Goal: Task Accomplishment & Management: Complete application form

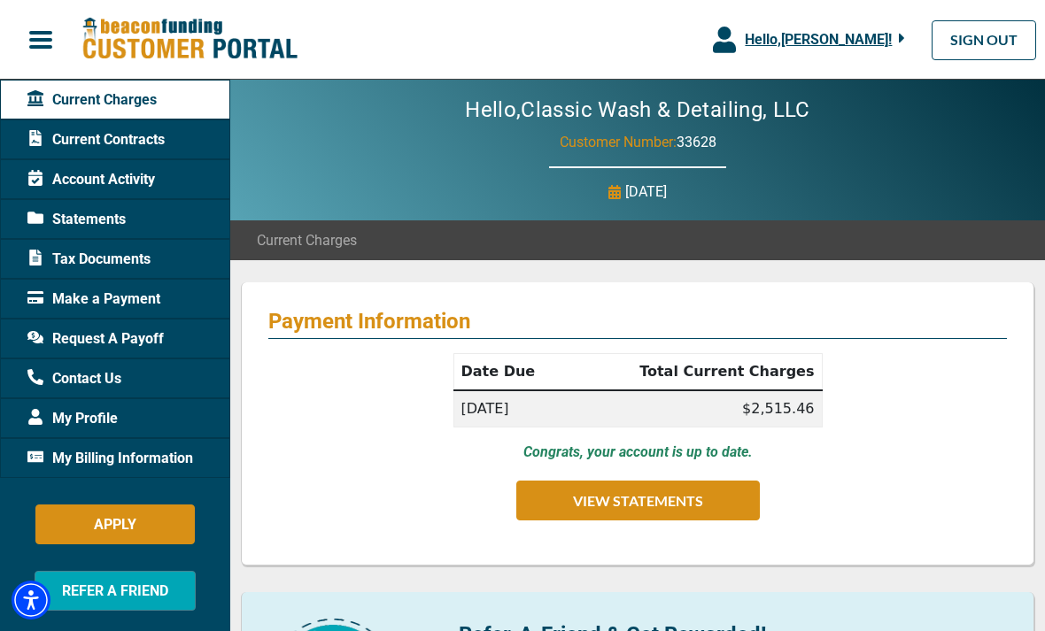
click at [69, 226] on span "Statements" at bounding box center [76, 219] width 98 height 21
click at [96, 290] on span "Make a Payment" at bounding box center [93, 299] width 133 height 21
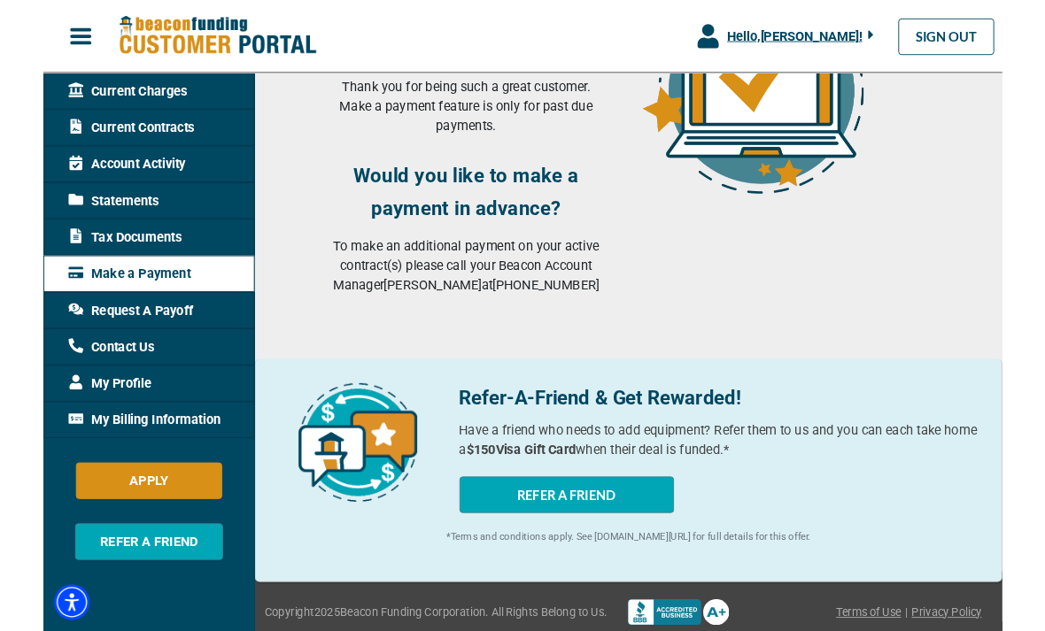
scroll to position [328, 0]
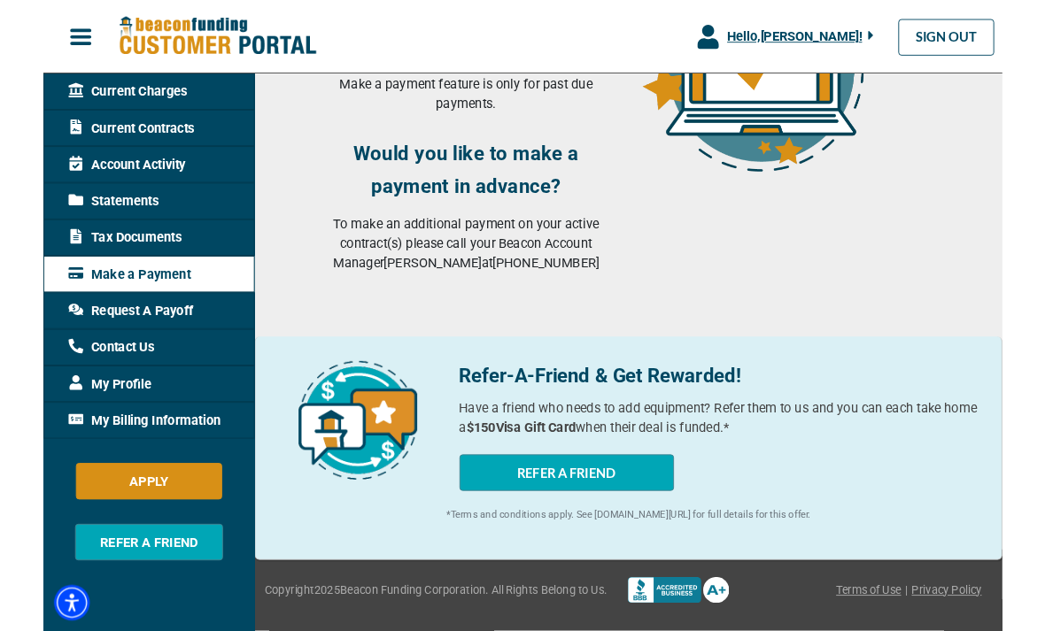
click at [85, 444] on div "My Billing Information" at bounding box center [115, 458] width 230 height 40
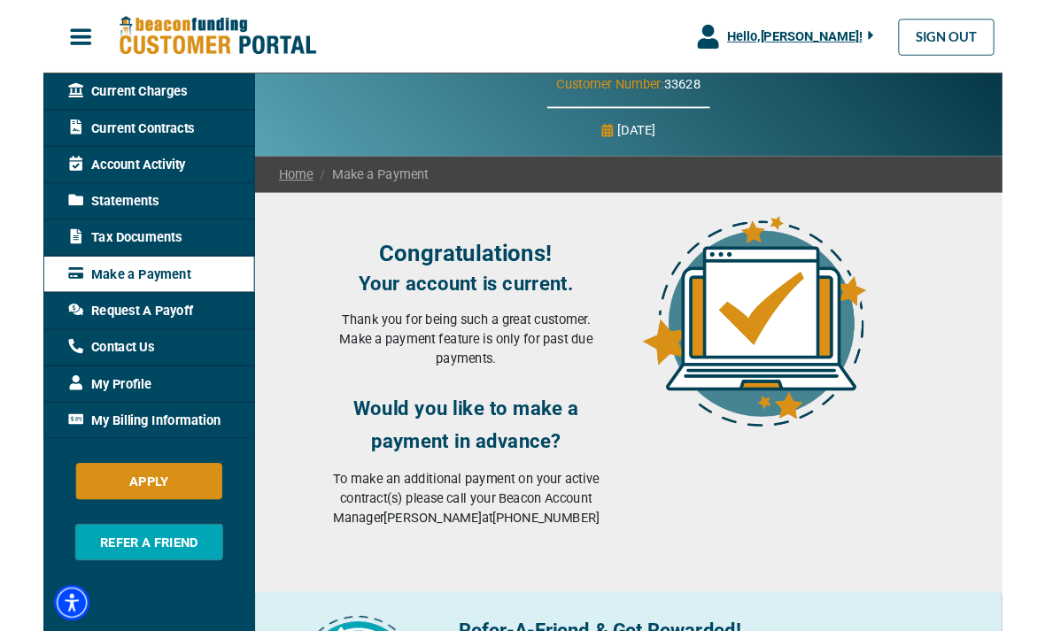
scroll to position [1, 0]
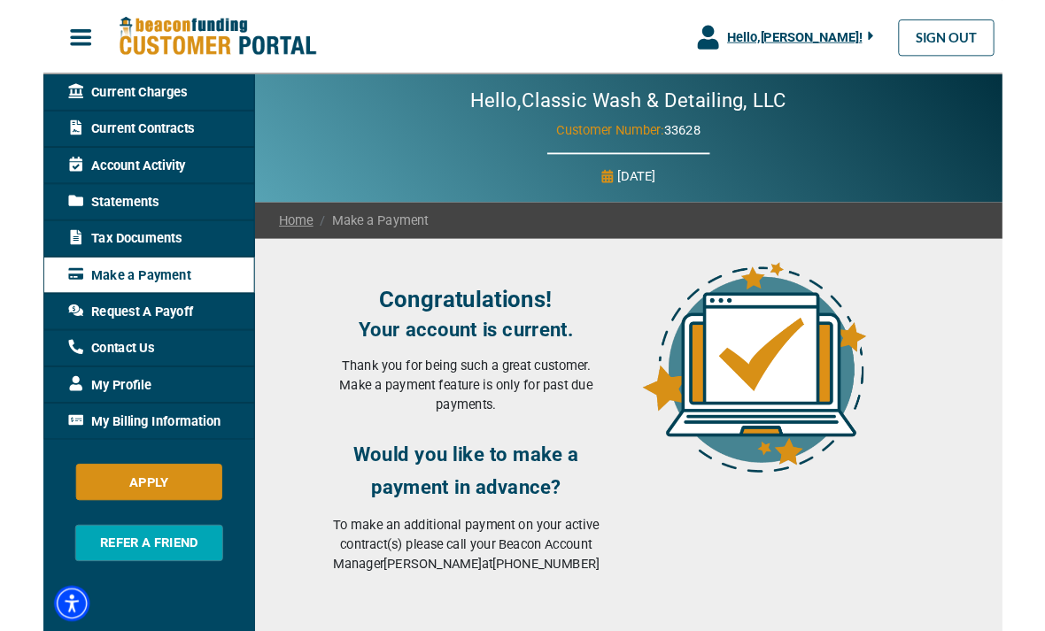
click at [90, 464] on span "My Billing Information" at bounding box center [110, 458] width 166 height 21
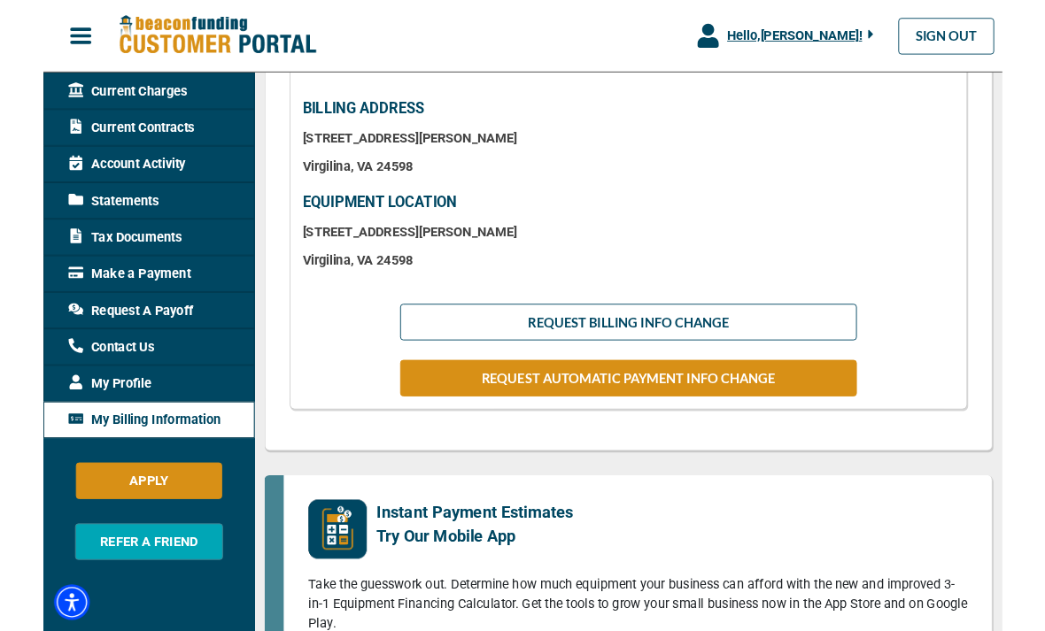
scroll to position [503, 0]
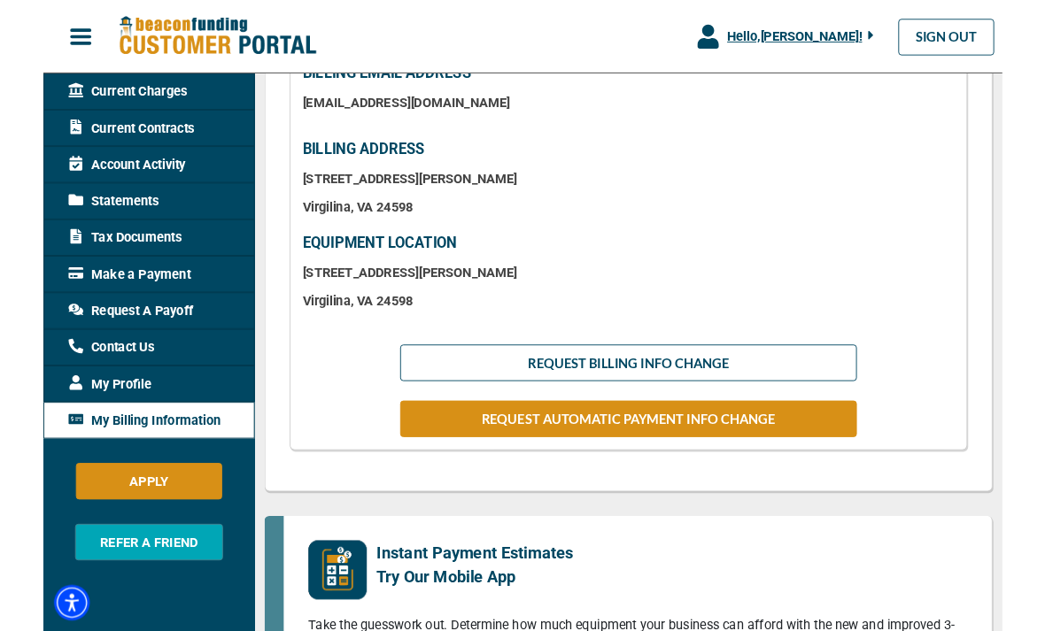
click at [645, 465] on button "REQUEST AUTOMATIC PAYMENT INFO CHANGE" at bounding box center [637, 456] width 497 height 40
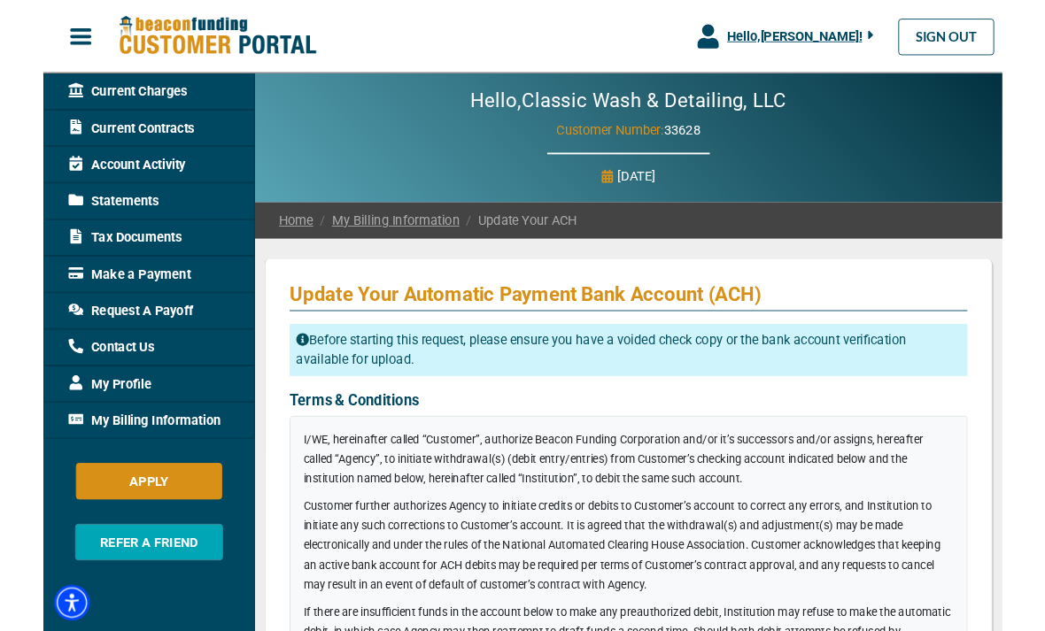
checkbox input "true"
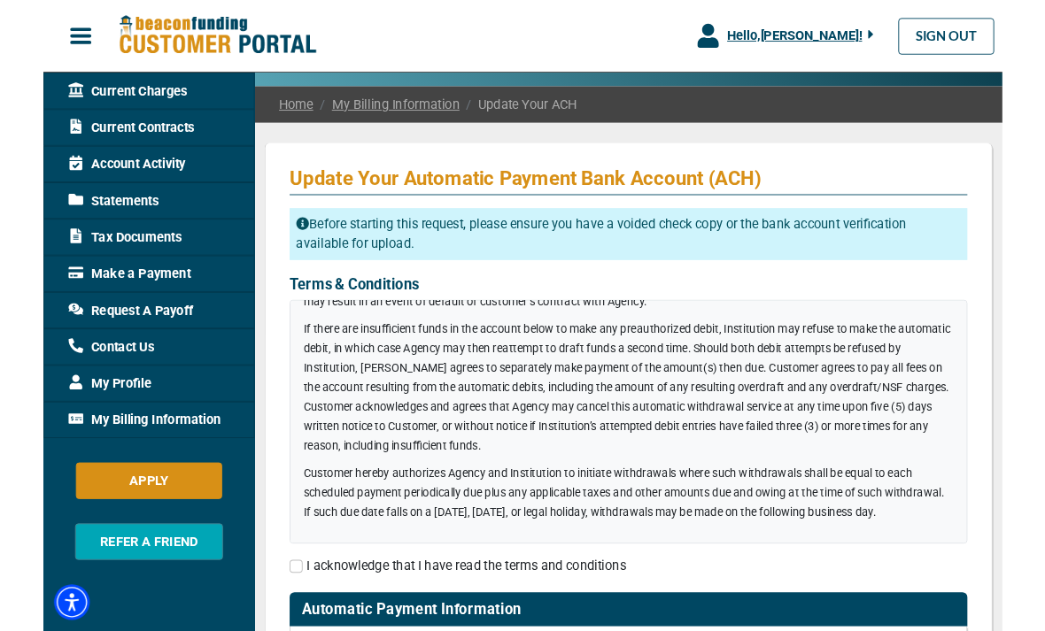
scroll to position [182, 0]
click at [15, 4] on nav "Hello, [PERSON_NAME] ! [PERSON_NAME] Classic Wash & Detailing, LLC Manage Profi…" at bounding box center [522, 40] width 1045 height 80
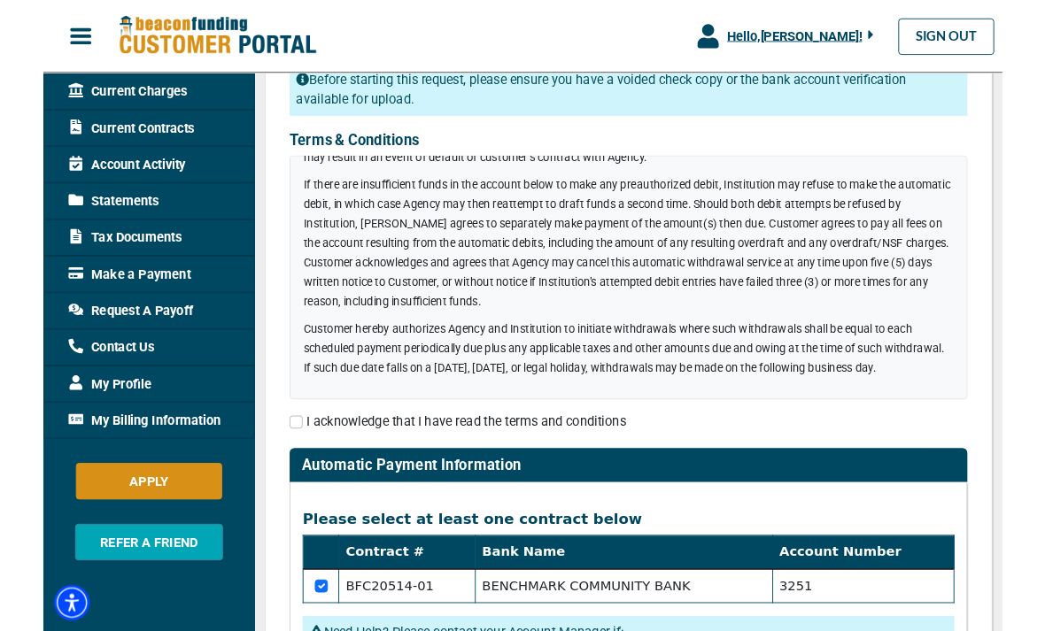
scroll to position [305, 0]
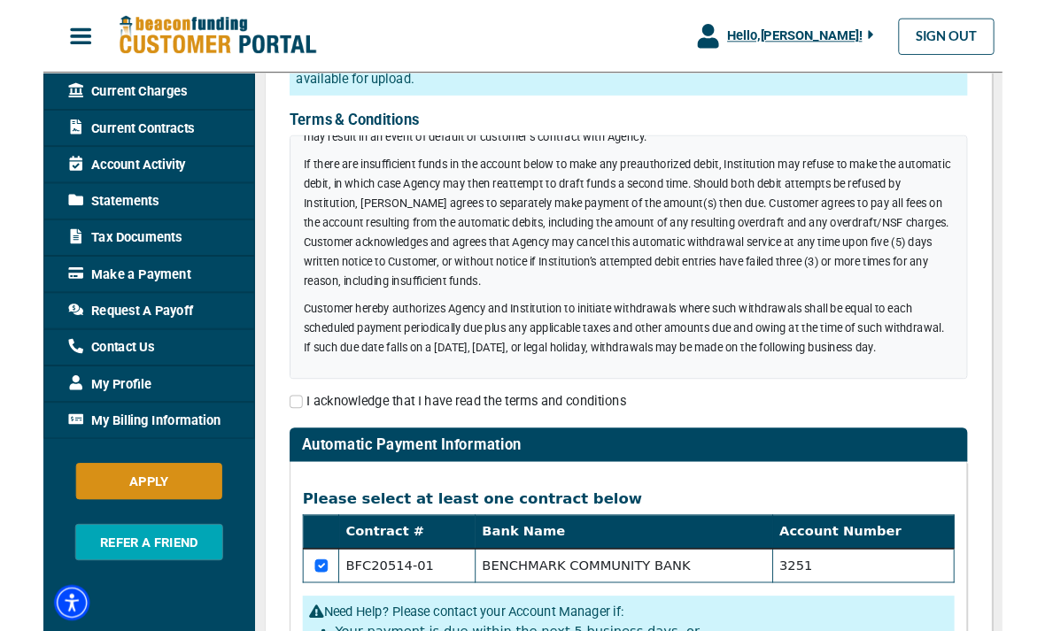
click at [274, 436] on input "checkbox" at bounding box center [275, 438] width 14 height 14
checkbox input "true"
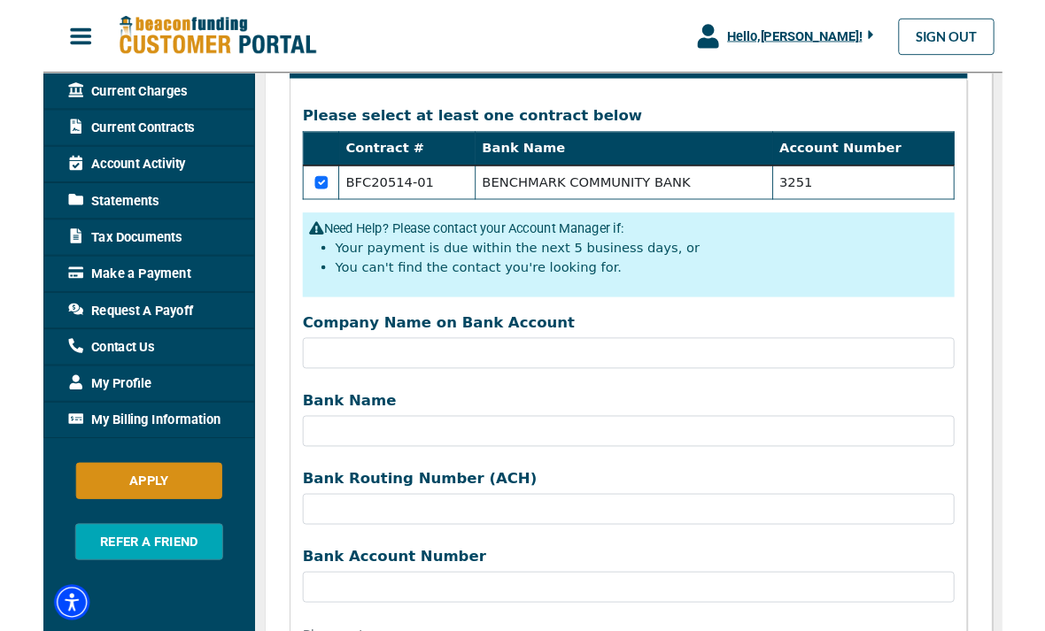
scroll to position [723, 0]
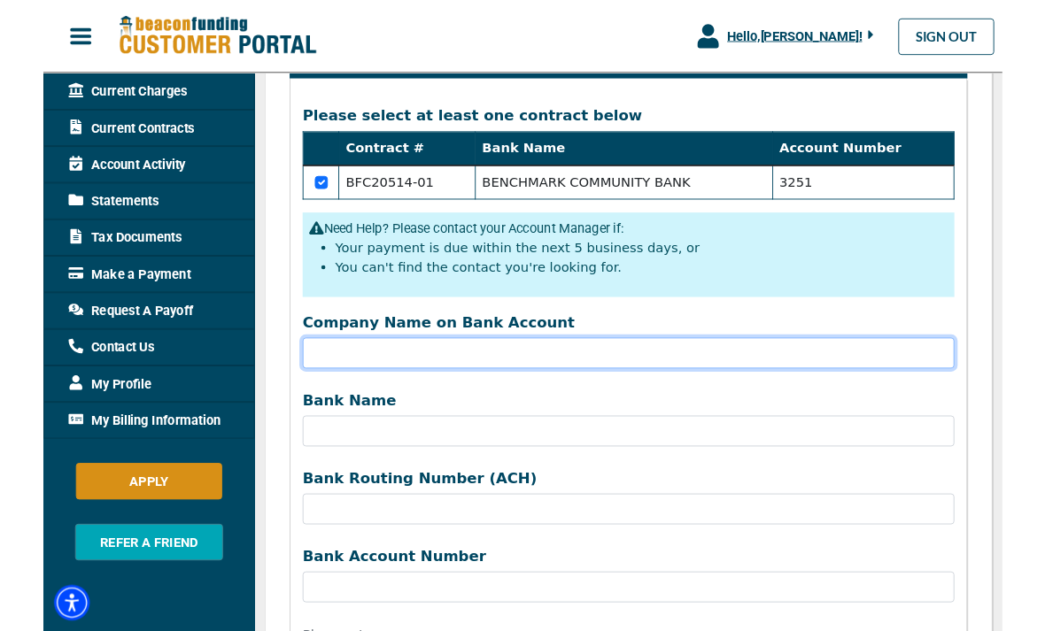
click at [308, 401] on input "Company Name on Bank Account" at bounding box center [637, 385] width 710 height 34
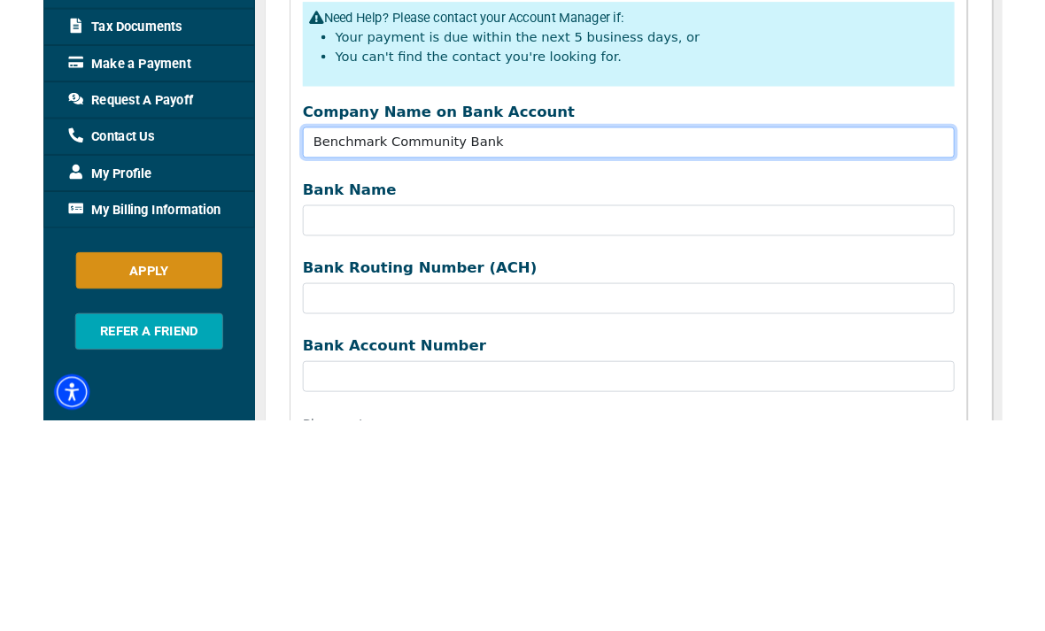
type input "Benchmark Community Bank"
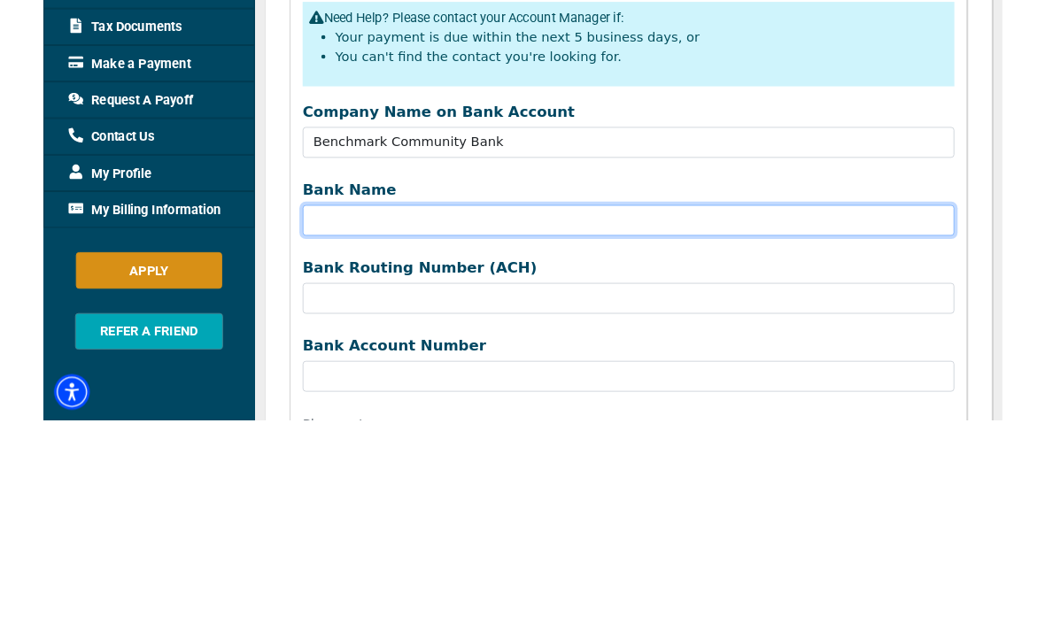
click at [320, 453] on input "Bank Name" at bounding box center [637, 470] width 710 height 34
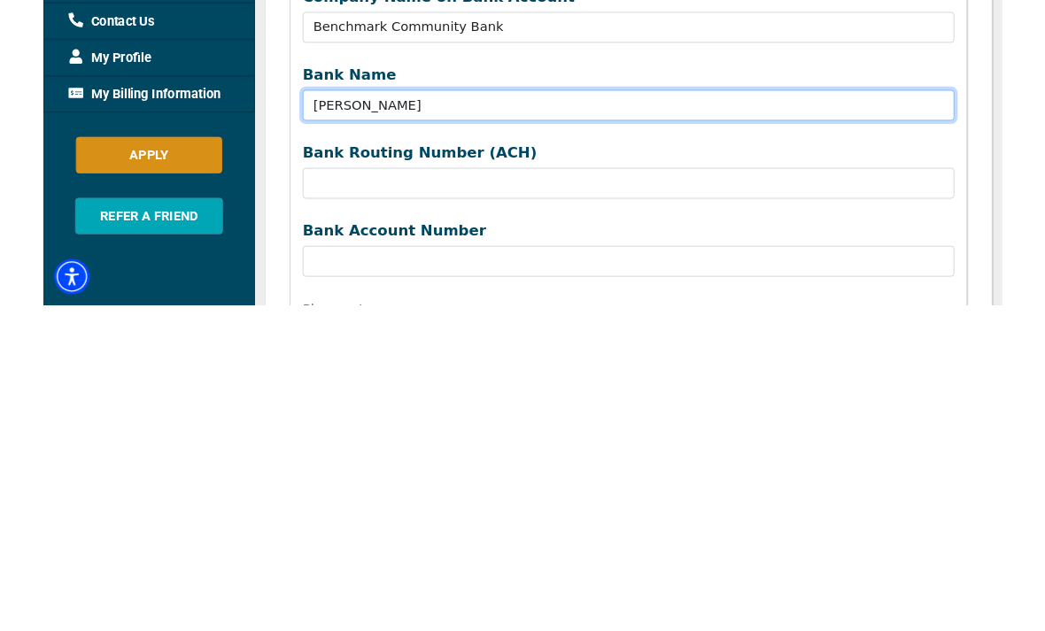
type input "[PERSON_NAME]"
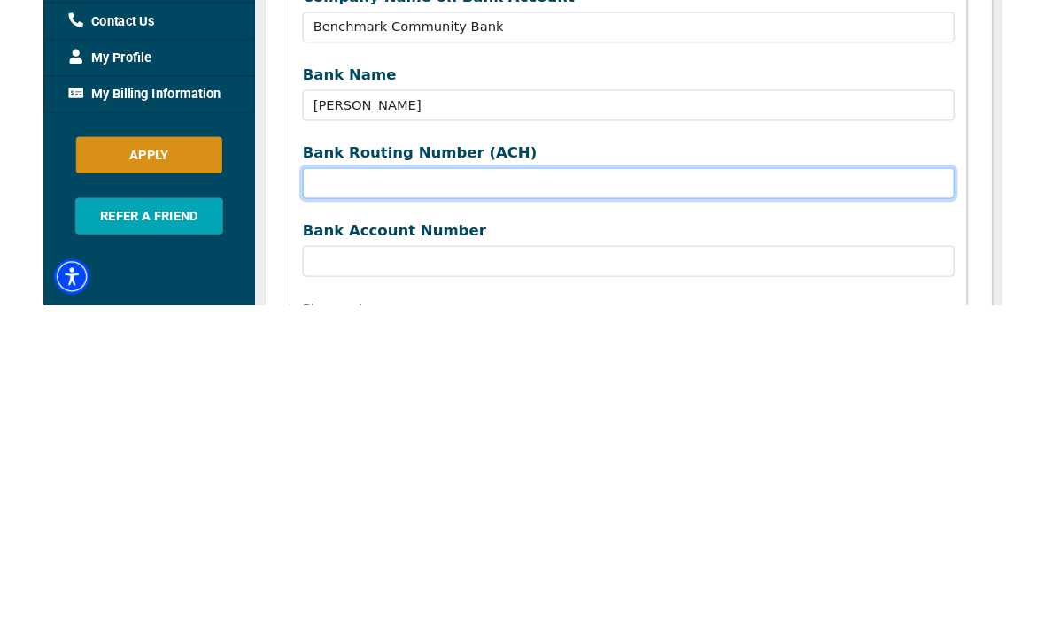
click at [312, 538] on input "Company Name on Bank Account" at bounding box center [637, 555] width 710 height 34
type input "051402482"
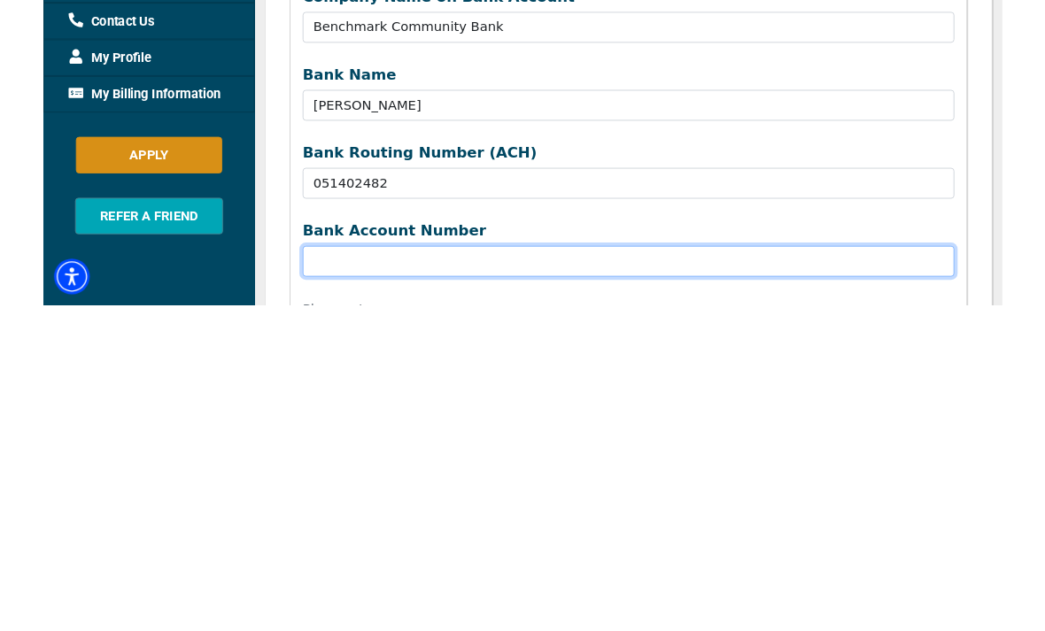
click at [325, 623] on input "Bank Name" at bounding box center [637, 640] width 710 height 34
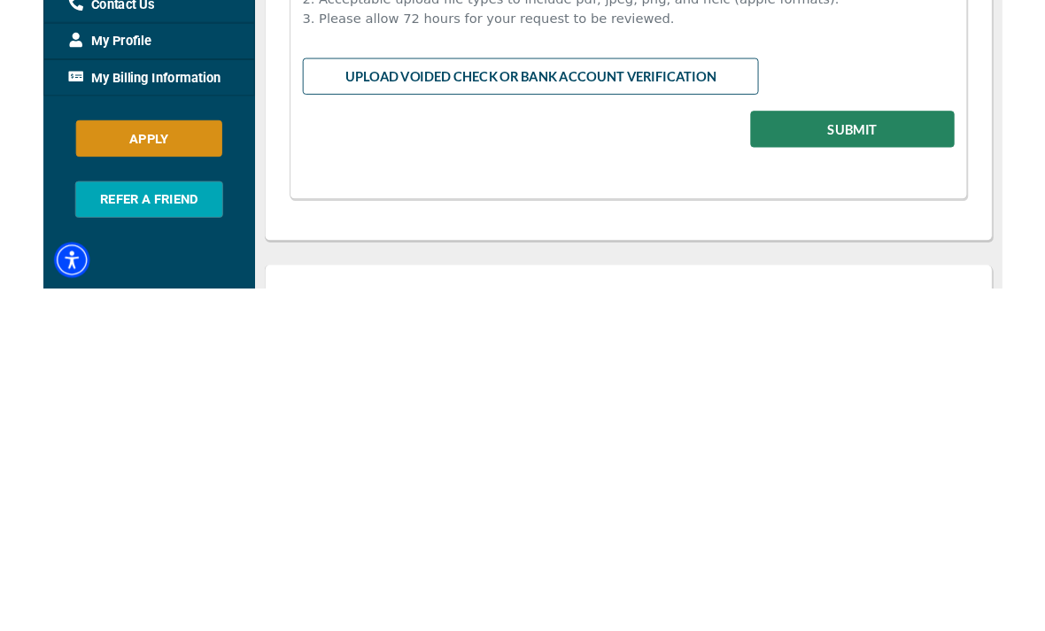
scroll to position [1095, 0]
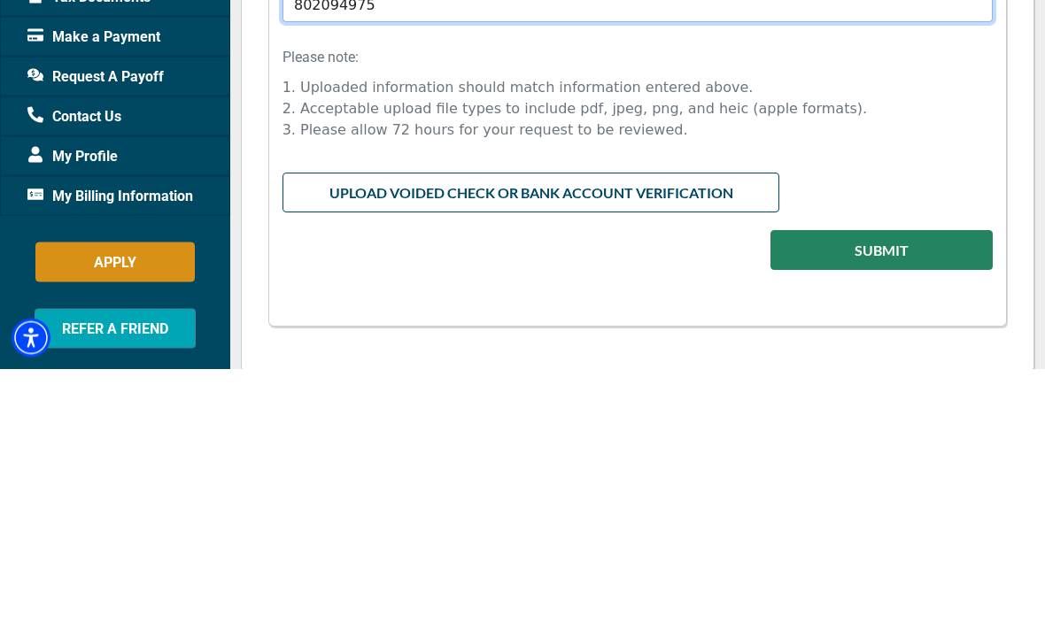
type input "802094975"
click at [376, 436] on input "file" at bounding box center [637, 453] width 710 height 34
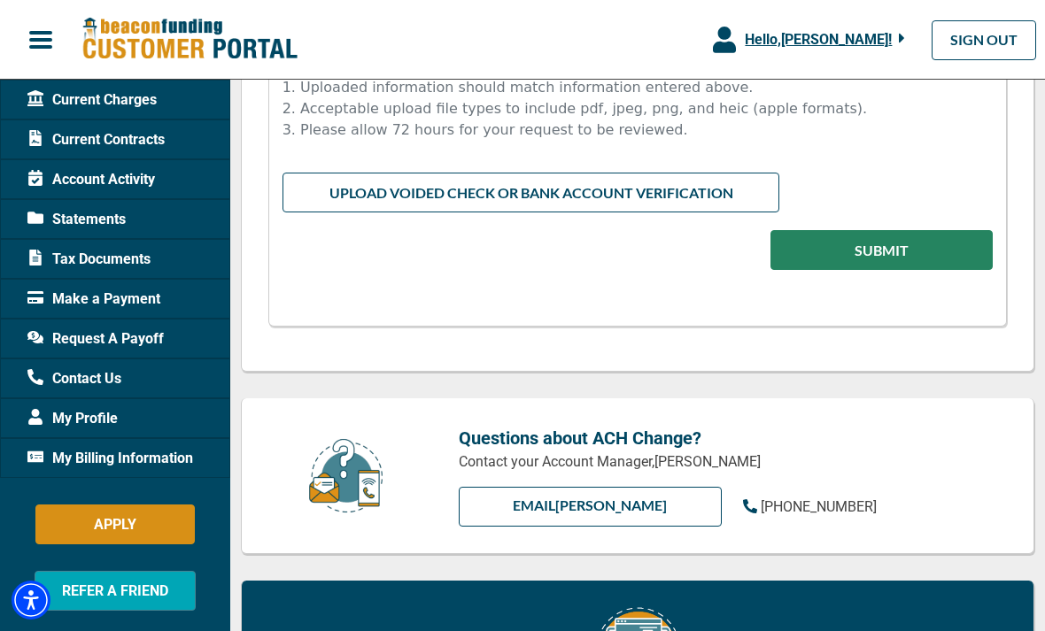
type input "C:\fakepath\image.jpg"
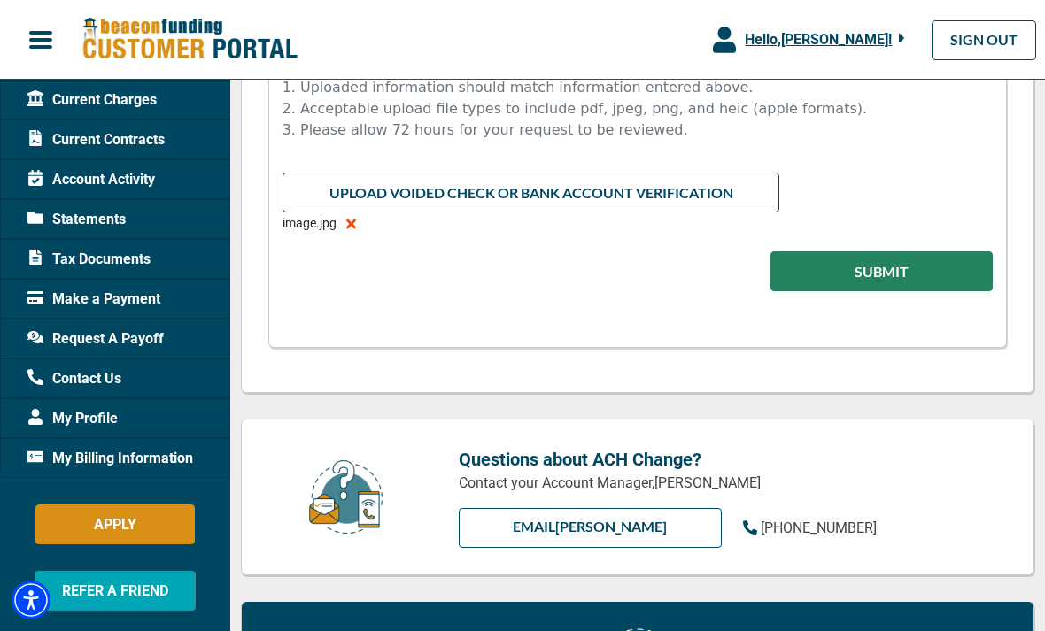
click at [869, 273] on button "Submit" at bounding box center [881, 271] width 222 height 40
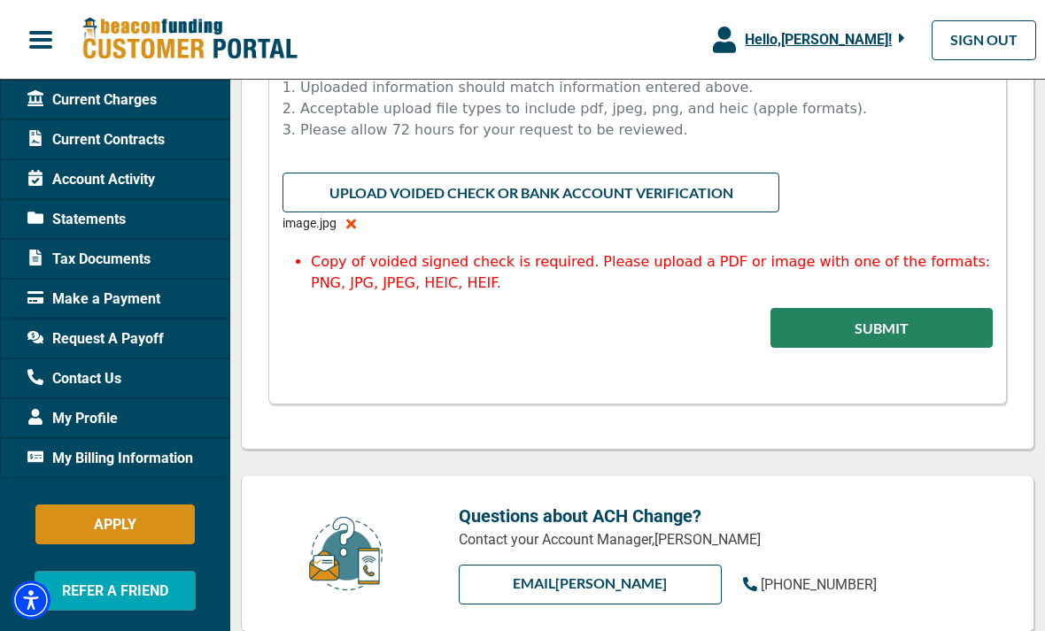
click at [491, 190] on input "file" at bounding box center [637, 190] width 710 height 34
click at [452, 196] on input "file" at bounding box center [637, 190] width 710 height 34
type input "C:\fakepath\IMG_4464.jpeg"
click at [864, 323] on button "Submit" at bounding box center [881, 328] width 222 height 40
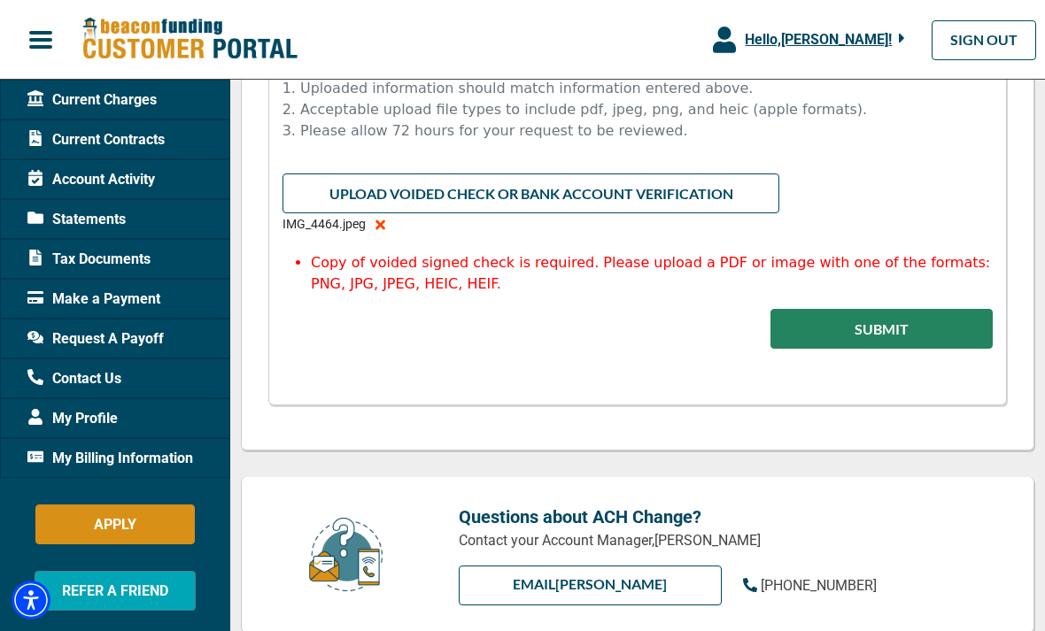
click at [906, 345] on button "Submit" at bounding box center [881, 329] width 222 height 40
click at [910, 344] on button "Submit" at bounding box center [881, 329] width 222 height 40
click at [906, 337] on button "Submit" at bounding box center [881, 329] width 222 height 40
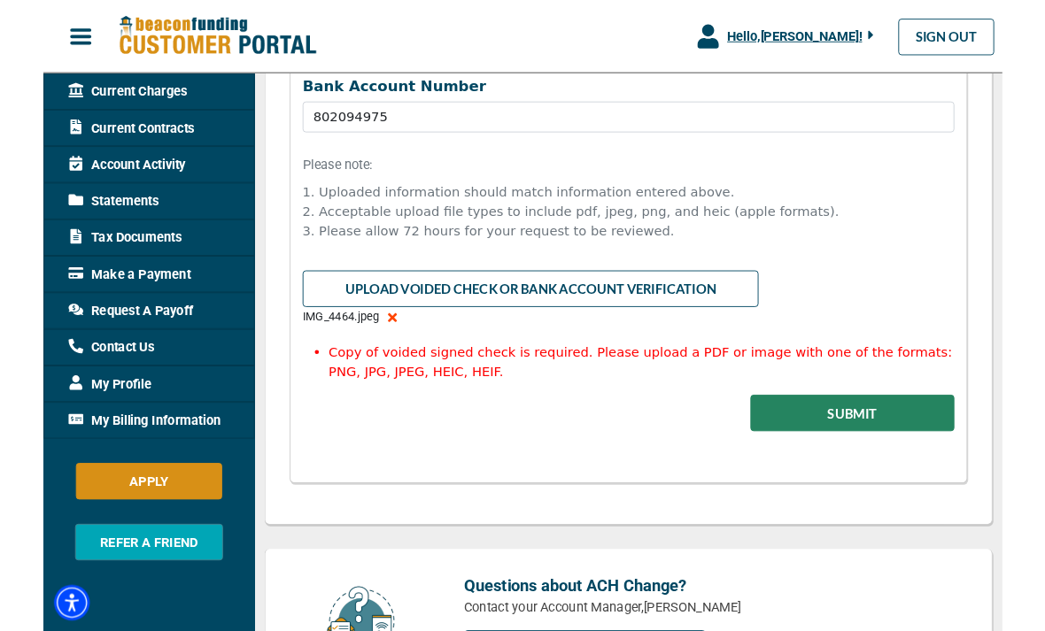
scroll to position [1348, 0]
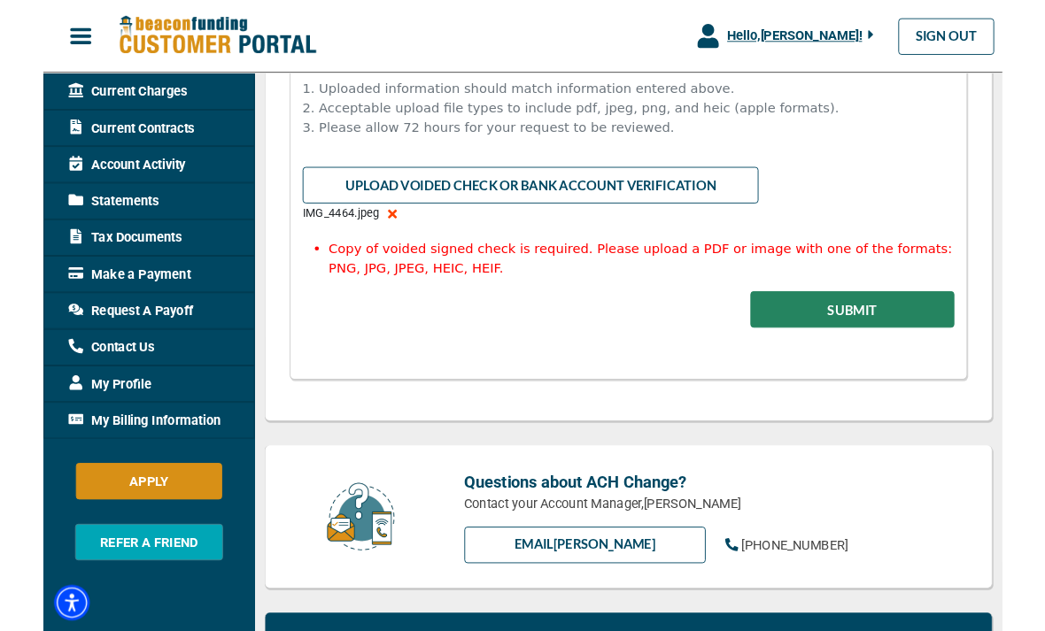
click at [568, 603] on link "EMAIL [PERSON_NAME]" at bounding box center [591, 595] width 264 height 40
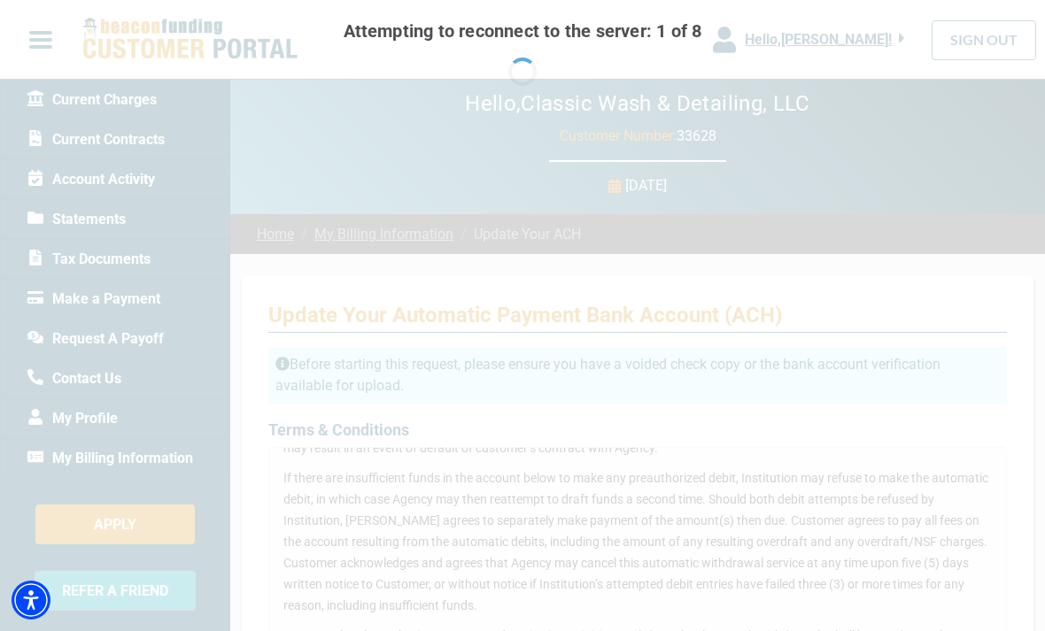
scroll to position [0, 0]
